Goal: Use online tool/utility: Use online tool/utility

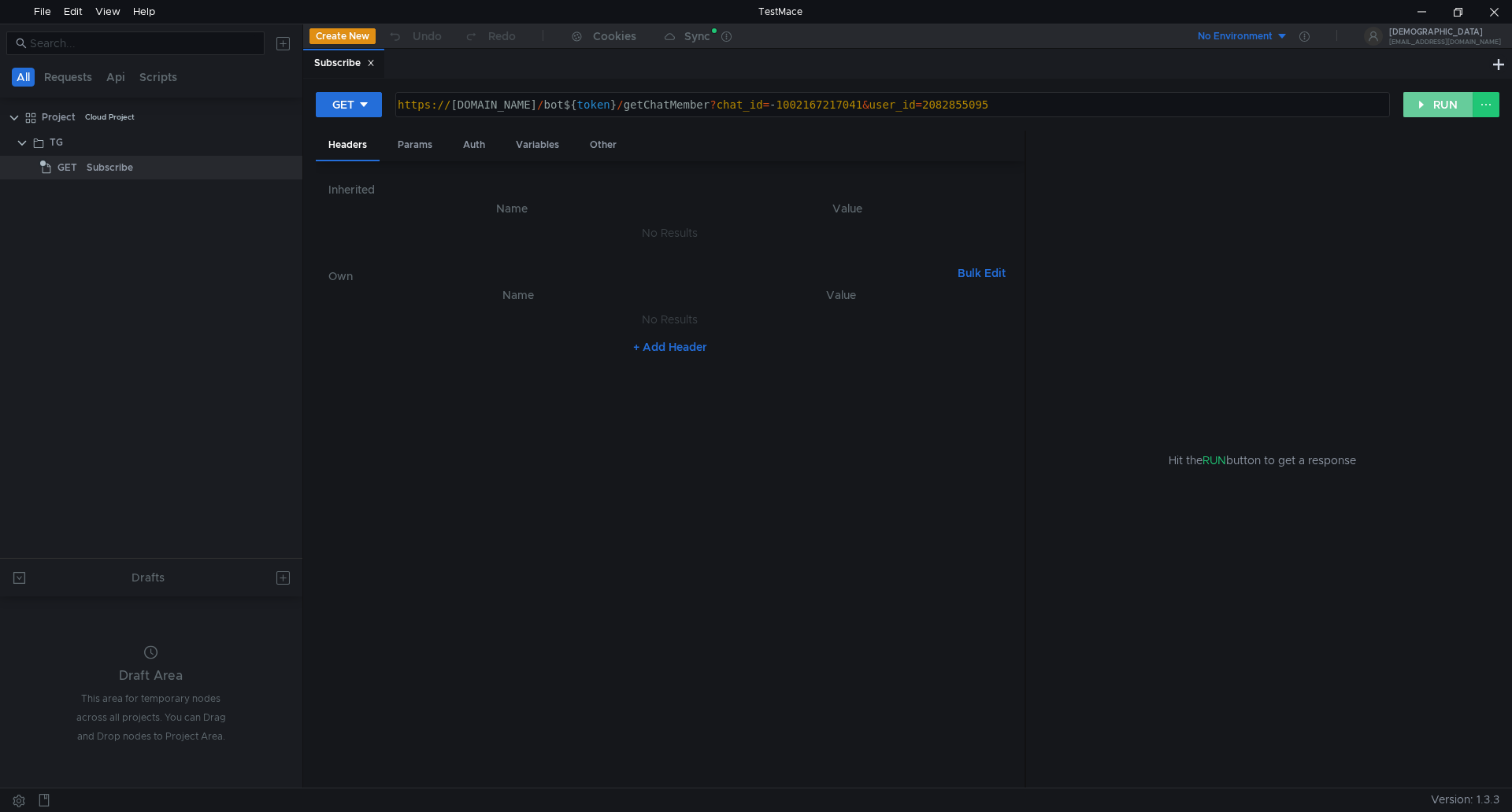
click at [1432, 102] on button "RUN" at bounding box center [1438, 104] width 70 height 25
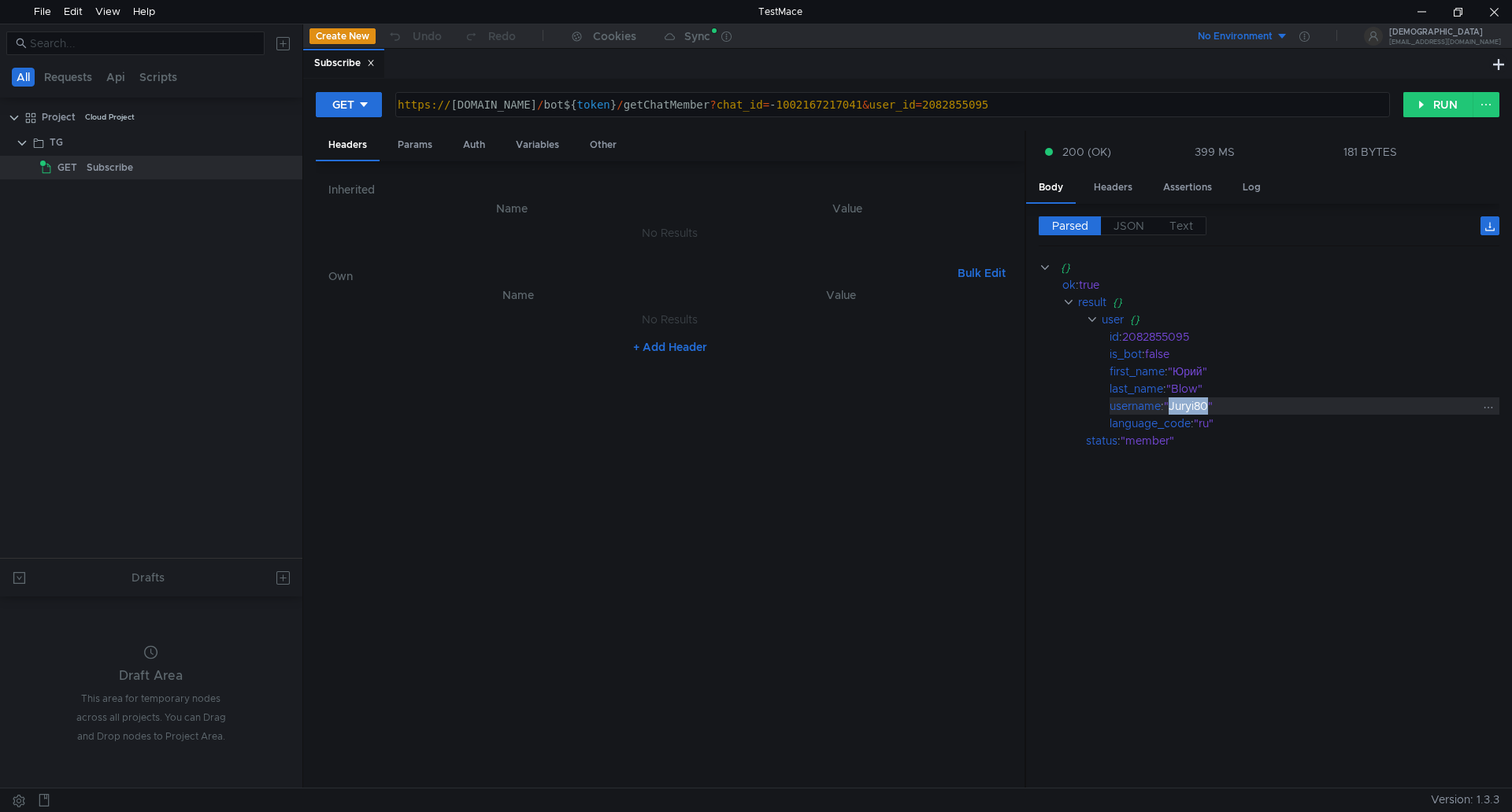
drag, startPoint x: 1173, startPoint y: 409, endPoint x: 1211, endPoint y: 408, distance: 38.0
click at [1211, 408] on div ""Juryi80"" at bounding box center [1322, 405] width 317 height 17
copy div "Juryi80"
click at [1409, 21] on div at bounding box center [1421, 11] width 37 height 24
click at [1189, 385] on div ""Blow"" at bounding box center [1323, 388] width 314 height 17
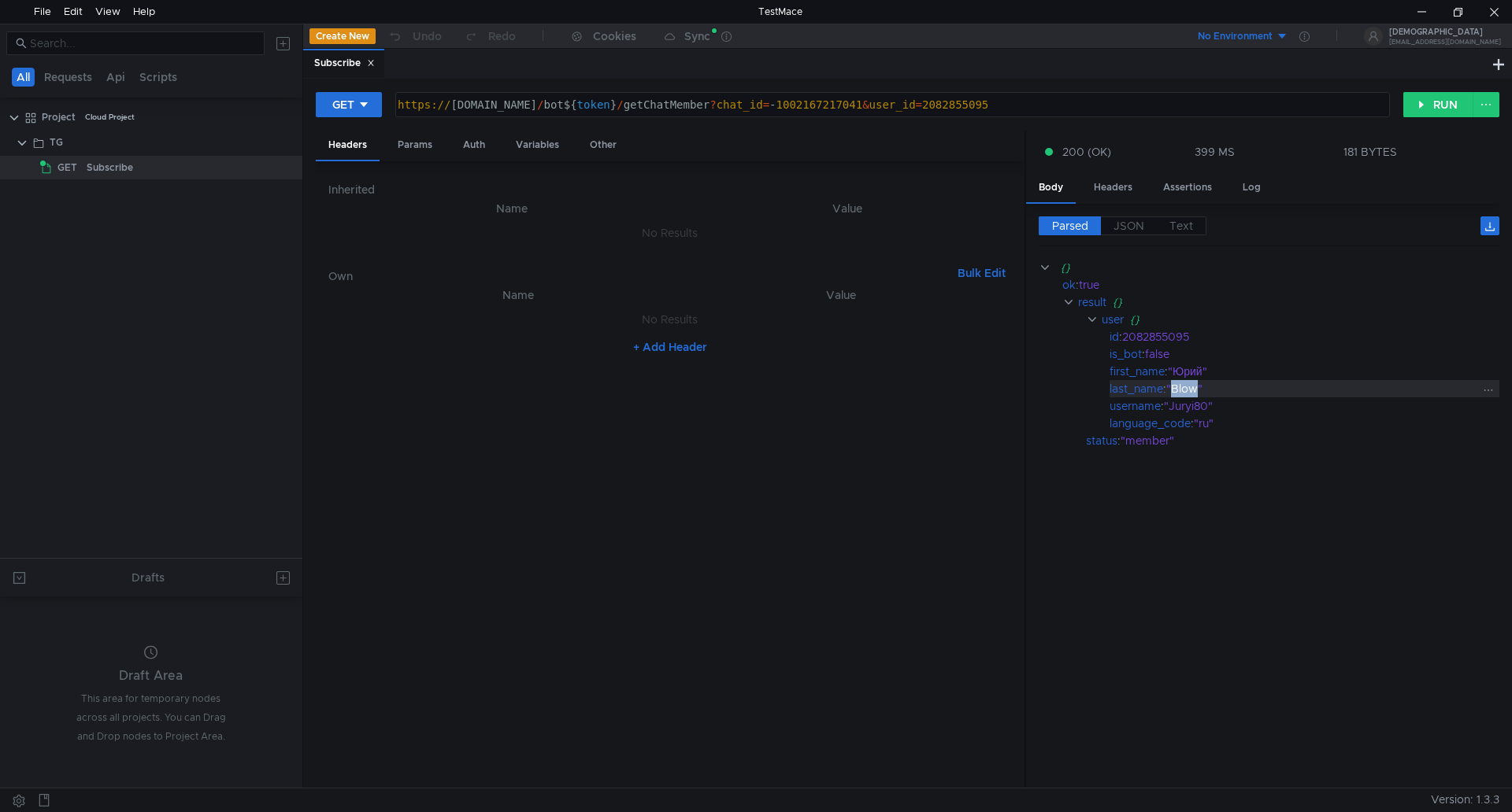
click at [1189, 385] on div ""Blow"" at bounding box center [1323, 388] width 314 height 17
copy div "Blow"
click at [1410, 15] on div at bounding box center [1421, 11] width 37 height 24
click at [1500, 20] on div at bounding box center [1493, 11] width 37 height 24
